Goal: Information Seeking & Learning: Learn about a topic

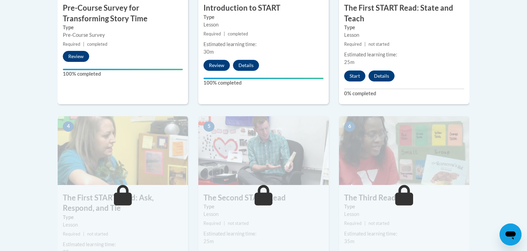
scroll to position [343, 0]
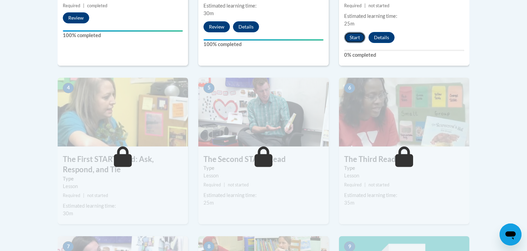
click at [359, 37] on button "Start" at bounding box center [354, 37] width 21 height 11
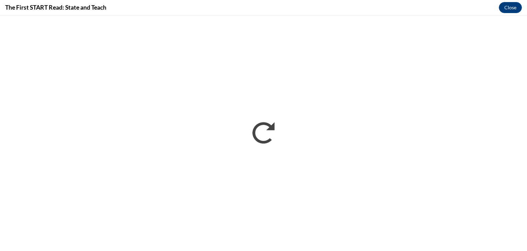
scroll to position [0, 0]
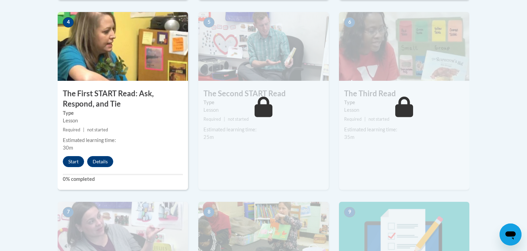
scroll to position [406, 0]
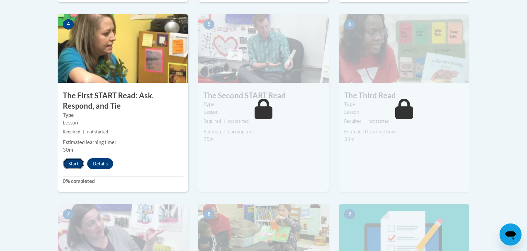
click at [67, 163] on button "Start" at bounding box center [73, 163] width 21 height 11
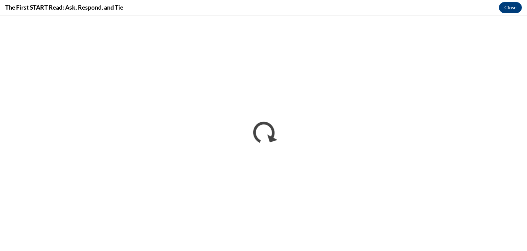
scroll to position [0, 0]
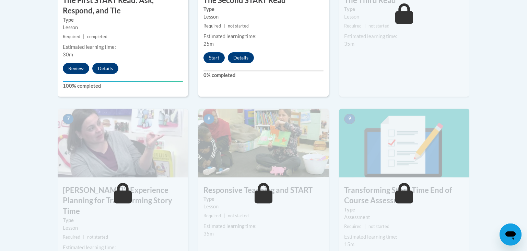
scroll to position [489, 0]
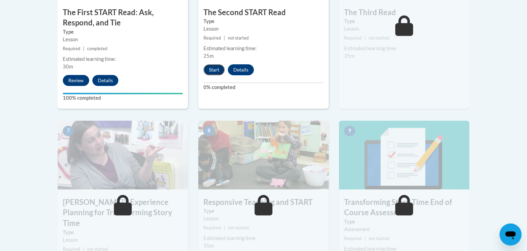
click at [219, 72] on button "Start" at bounding box center [214, 69] width 21 height 11
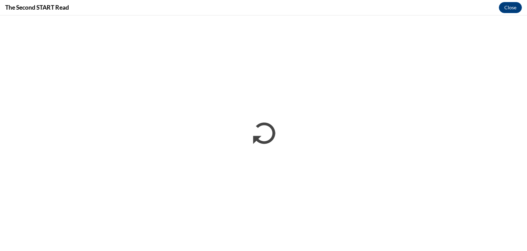
scroll to position [0, 0]
